Goal: Find specific page/section: Find specific page/section

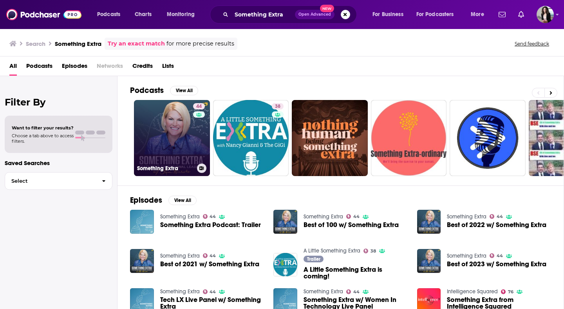
click at [192, 136] on link "44 Something Extra" at bounding box center [172, 138] width 76 height 76
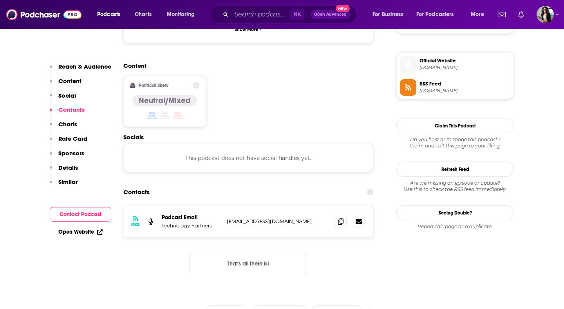
scroll to position [613, 0]
click at [338, 215] on span at bounding box center [341, 221] width 12 height 12
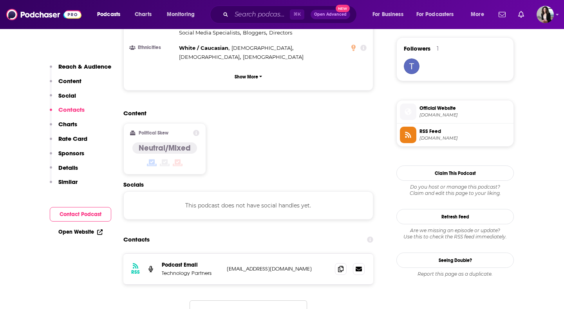
scroll to position [0, 0]
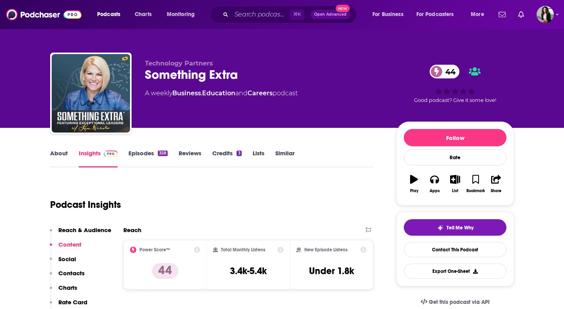
click at [62, 152] on link "About" at bounding box center [59, 158] width 18 height 18
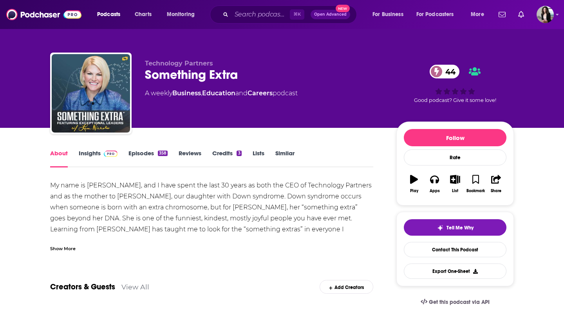
click at [73, 242] on div "Show More" at bounding box center [211, 245] width 323 height 13
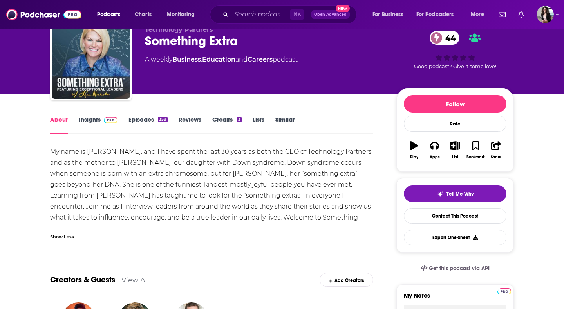
scroll to position [32, 0]
